Goal: Information Seeking & Learning: Learn about a topic

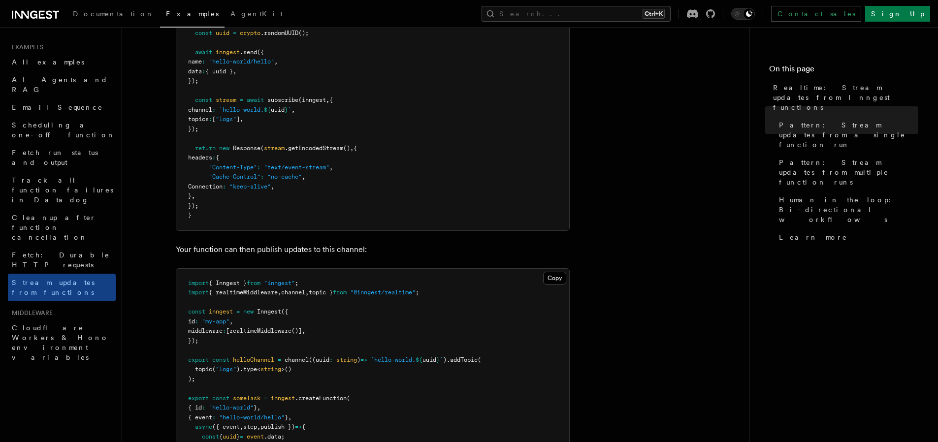
scroll to position [276, 0]
click at [504, 60] on pre "import crypto from "crypto" ; import { inngest } from "@/inngest/client" ; impo…" at bounding box center [372, 88] width 393 height 279
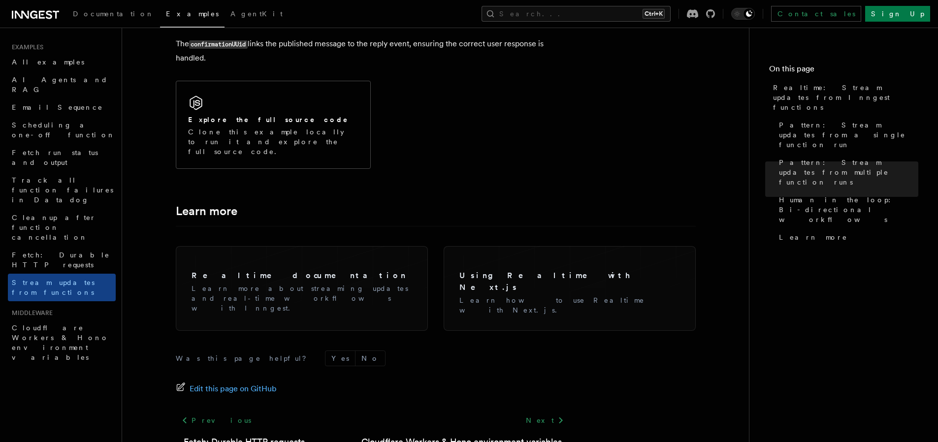
scroll to position [2415, 0]
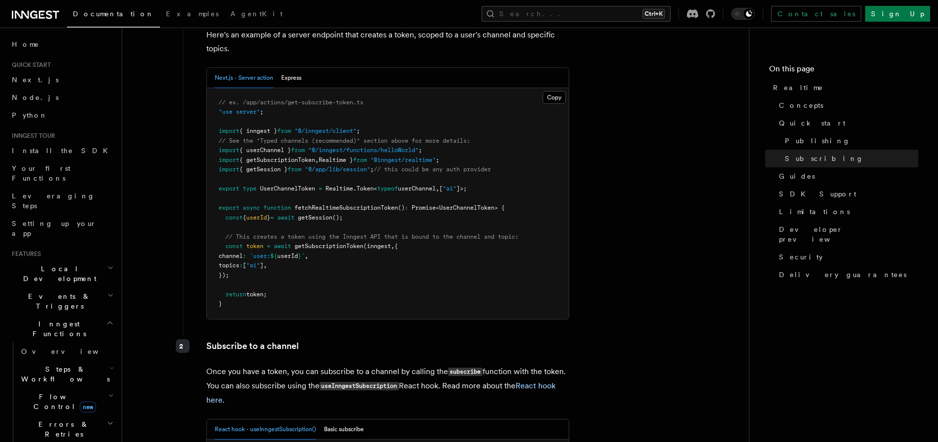
scroll to position [1458, 0]
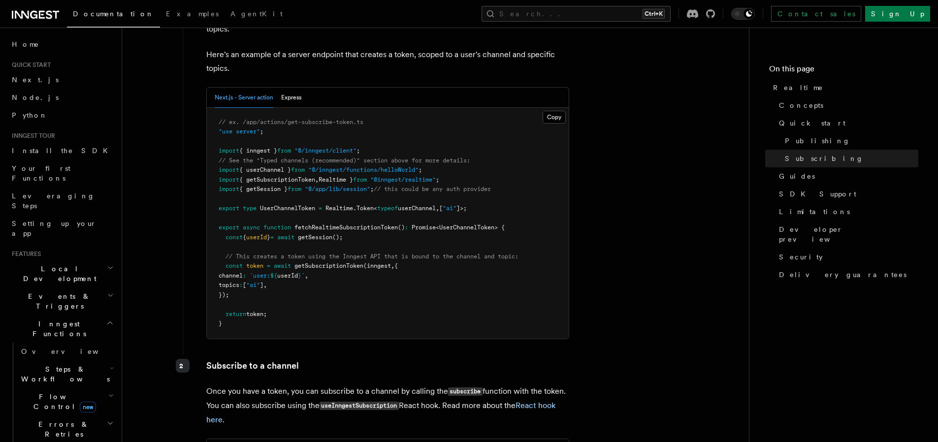
click at [302, 88] on div "Next.js - Server action Express" at bounding box center [388, 98] width 362 height 20
click at [290, 88] on button "Express" at bounding box center [291, 98] width 20 height 20
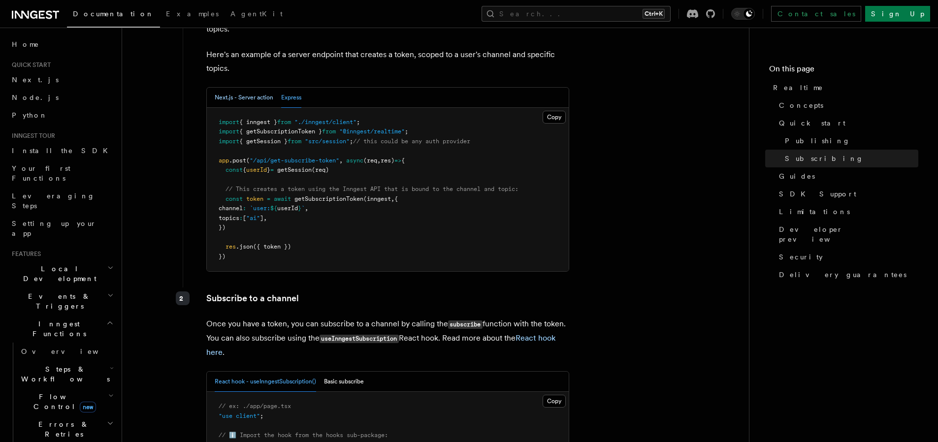
click at [253, 88] on button "Next.js - Server action" at bounding box center [244, 98] width 59 height 20
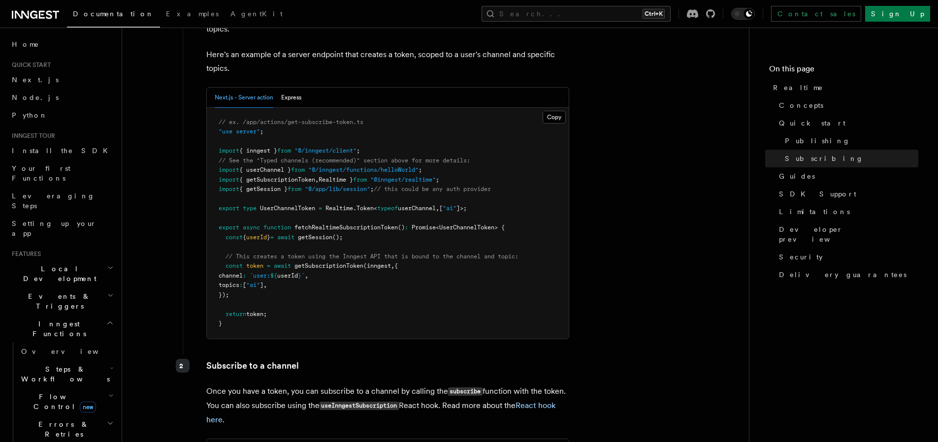
click at [178, 95] on div "1 Create a subscription token Subscription tokens are required to securely esta…" at bounding box center [373, 345] width 394 height 812
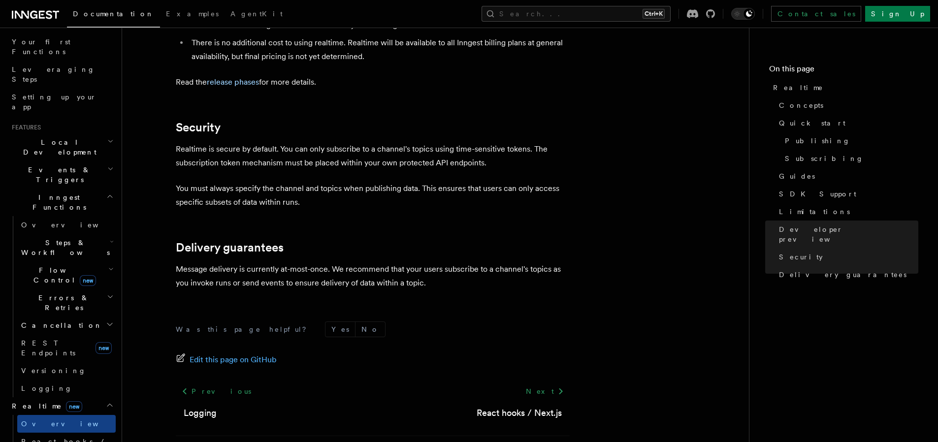
scroll to position [126, 0]
click at [107, 166] on icon "button" at bounding box center [110, 170] width 6 height 8
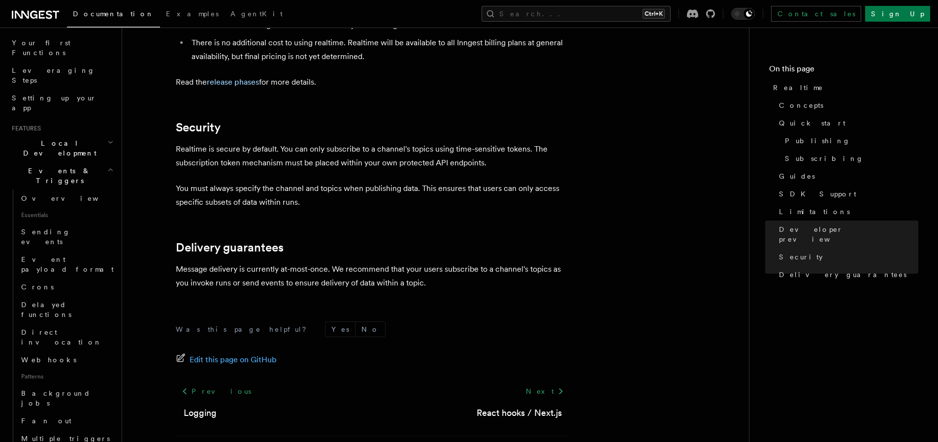
click at [107, 166] on icon "button" at bounding box center [110, 170] width 6 height 8
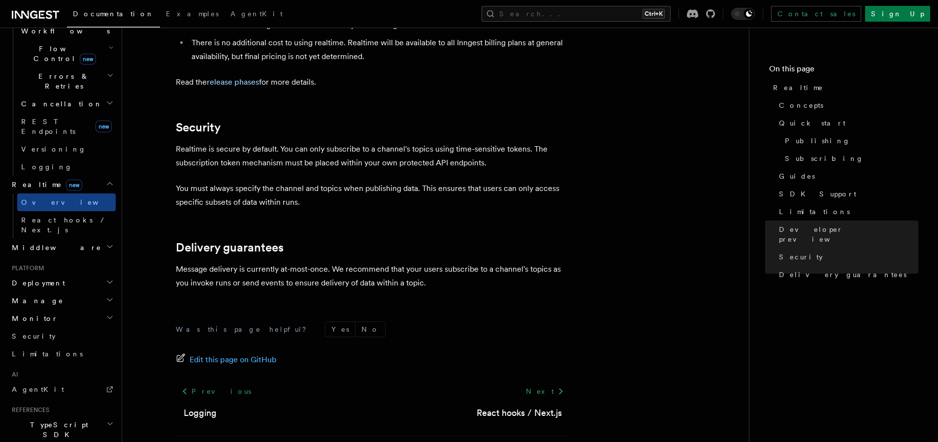
scroll to position [364, 0]
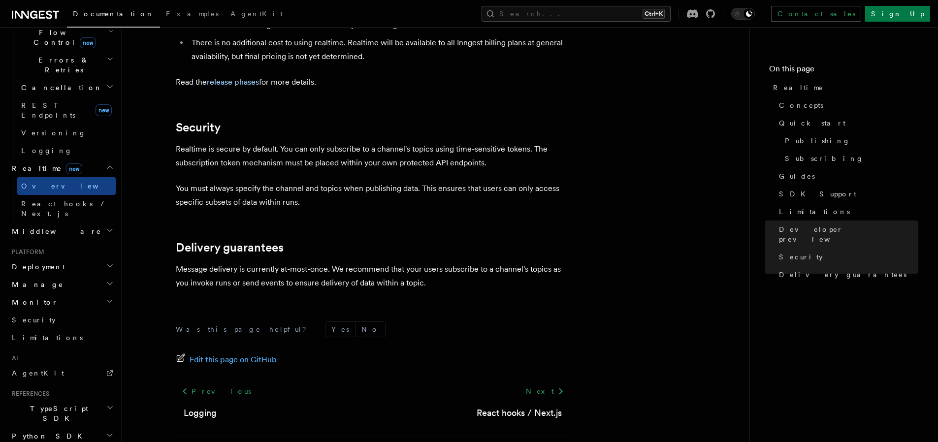
click at [101, 223] on h2 "Middleware" at bounding box center [62, 232] width 108 height 18
click at [107, 230] on icon "button" at bounding box center [109, 231] width 5 height 2
click at [106, 262] on icon "button" at bounding box center [110, 266] width 8 height 8
click at [106, 280] on icon "button" at bounding box center [110, 284] width 8 height 8
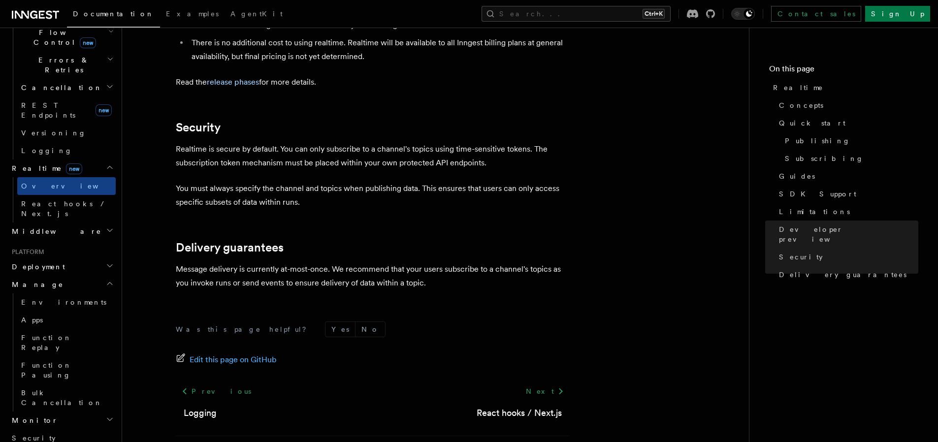
click at [106, 280] on icon "button" at bounding box center [110, 284] width 8 height 8
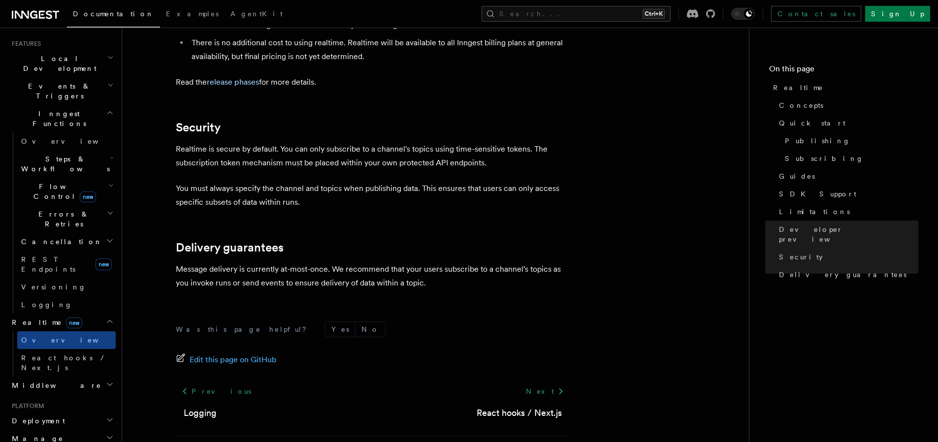
scroll to position [230, 0]
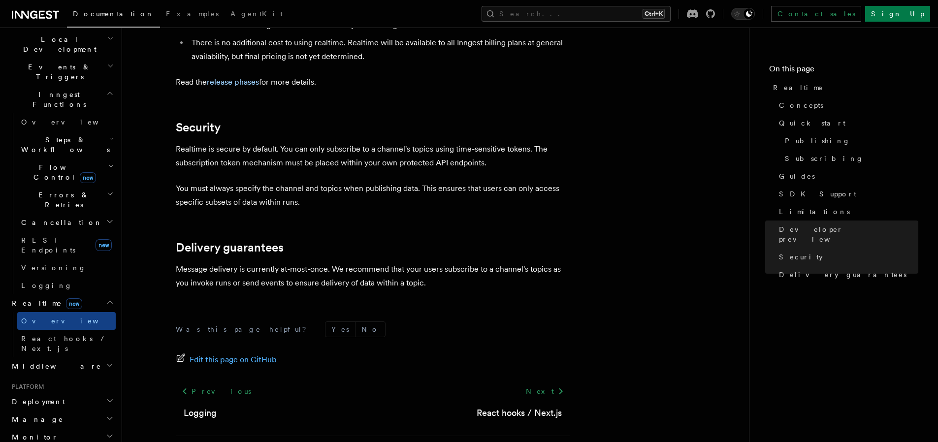
click at [66, 190] on span "Errors & Retries" at bounding box center [62, 200] width 90 height 20
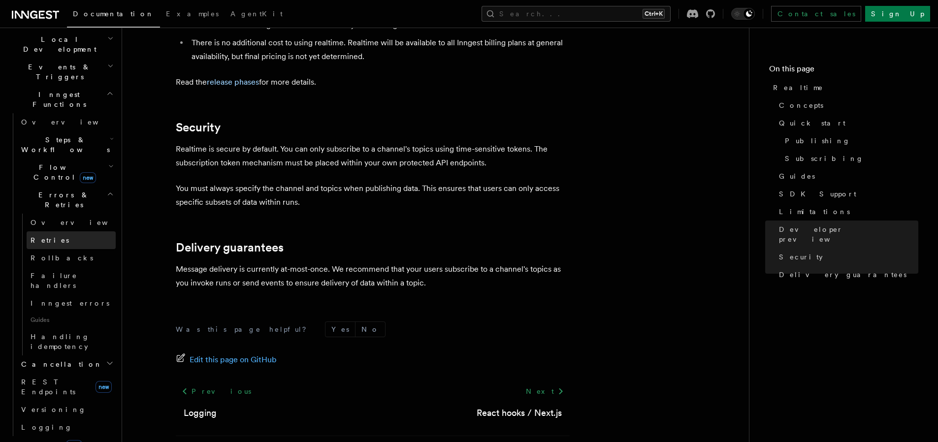
click at [62, 231] on link "Retries" at bounding box center [71, 240] width 89 height 18
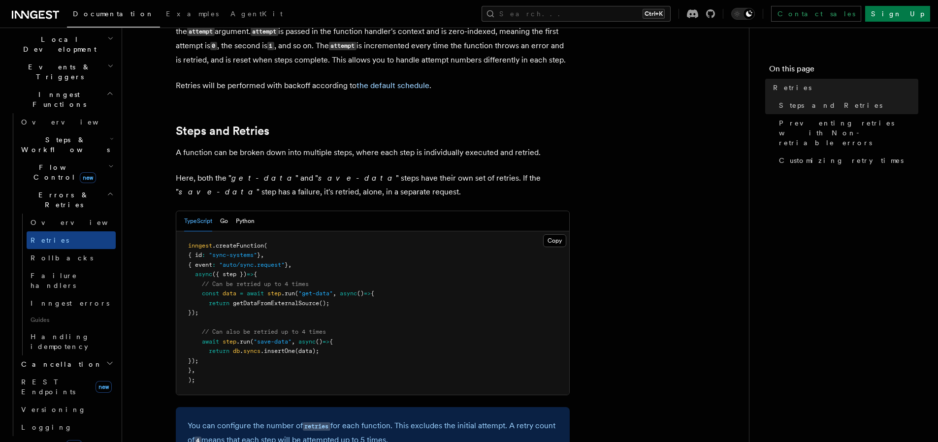
scroll to position [492, 0]
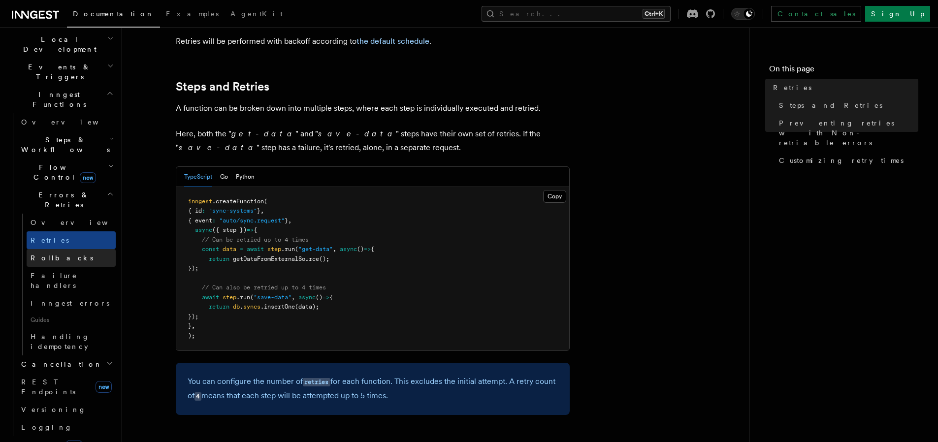
click at [62, 249] on link "Rollbacks" at bounding box center [71, 258] width 89 height 18
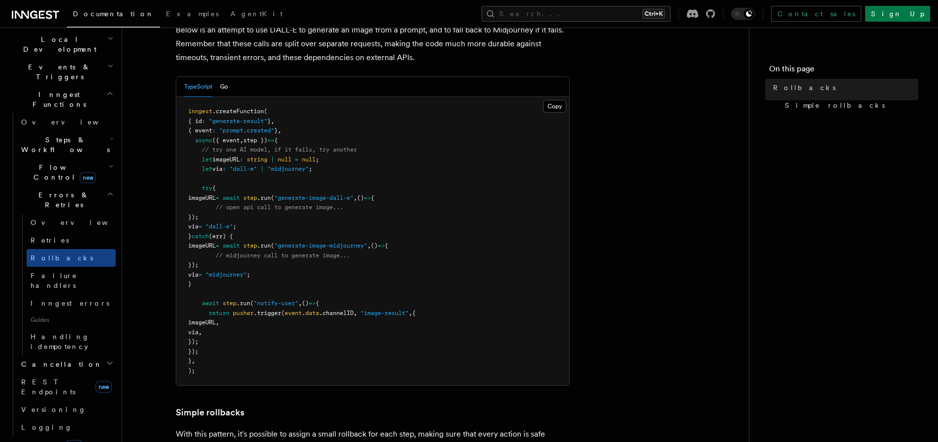
scroll to position [177, 0]
